Goal: Connect with others: Connect with others

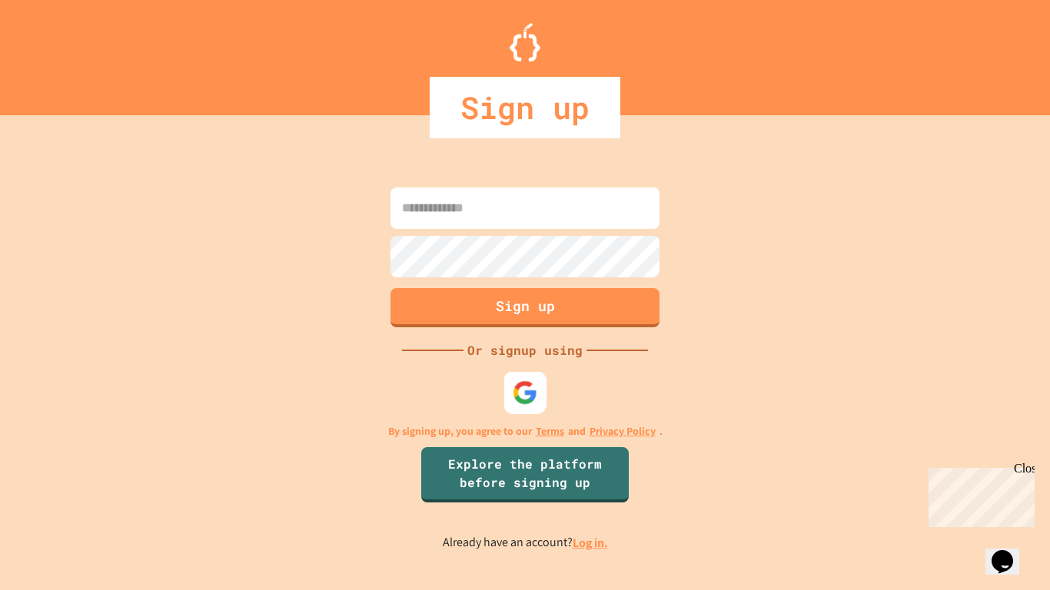
click at [507, 392] on div at bounding box center [525, 393] width 42 height 42
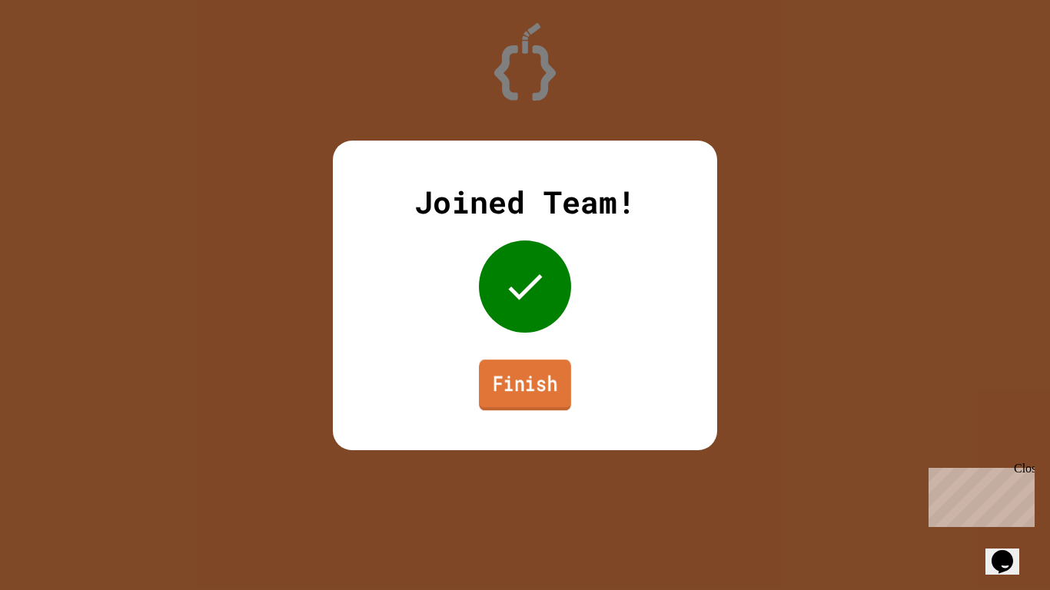
click at [527, 396] on link "Finish" at bounding box center [525, 385] width 92 height 51
